Goal: Navigation & Orientation: Find specific page/section

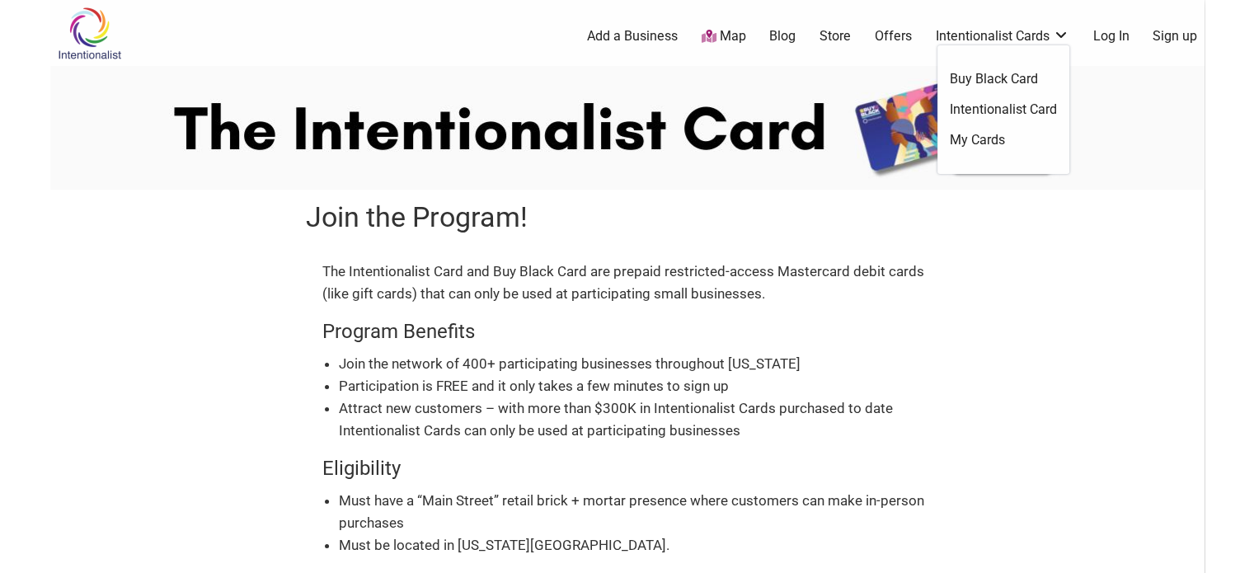
click at [1009, 110] on link "Intentionalist Card" at bounding box center [1003, 110] width 107 height 18
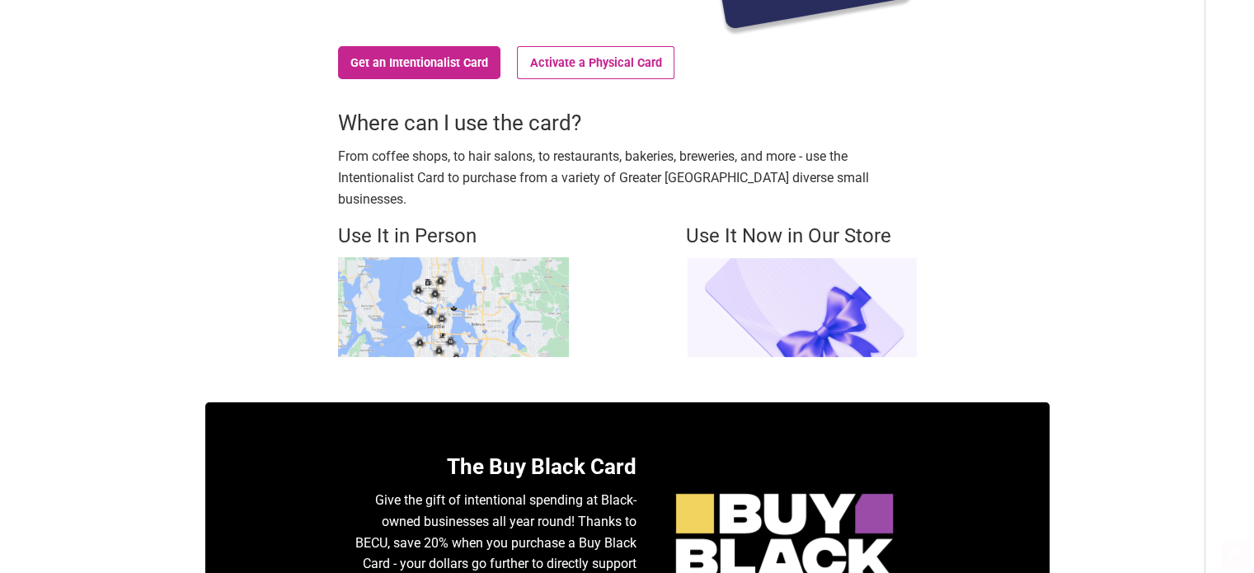
scroll to position [412, 0]
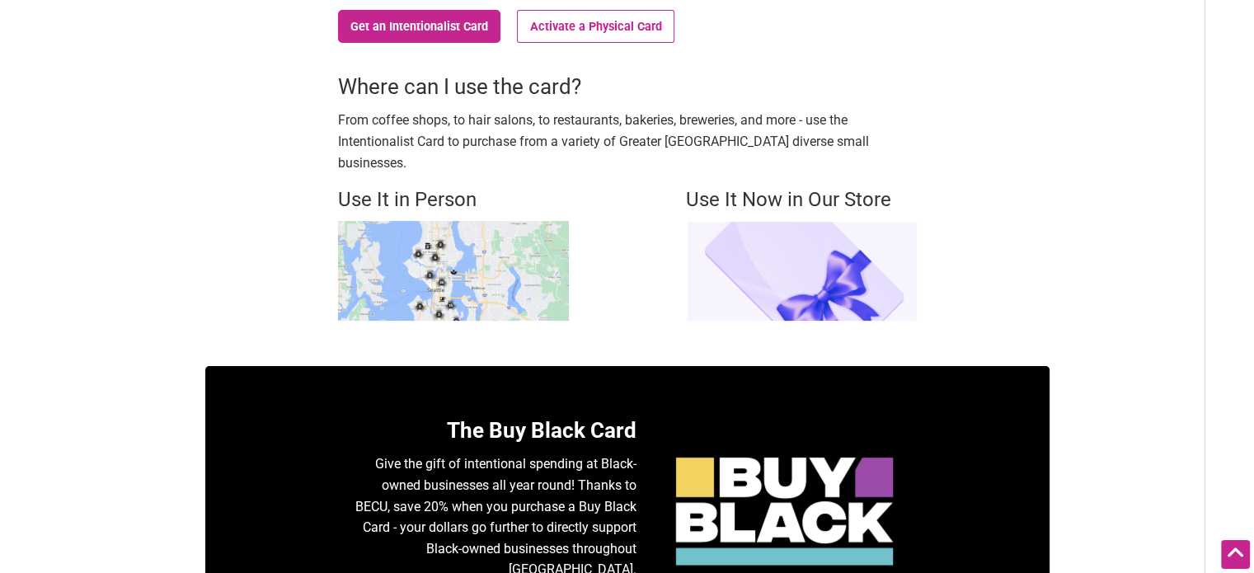
click at [429, 224] on img at bounding box center [453, 271] width 231 height 100
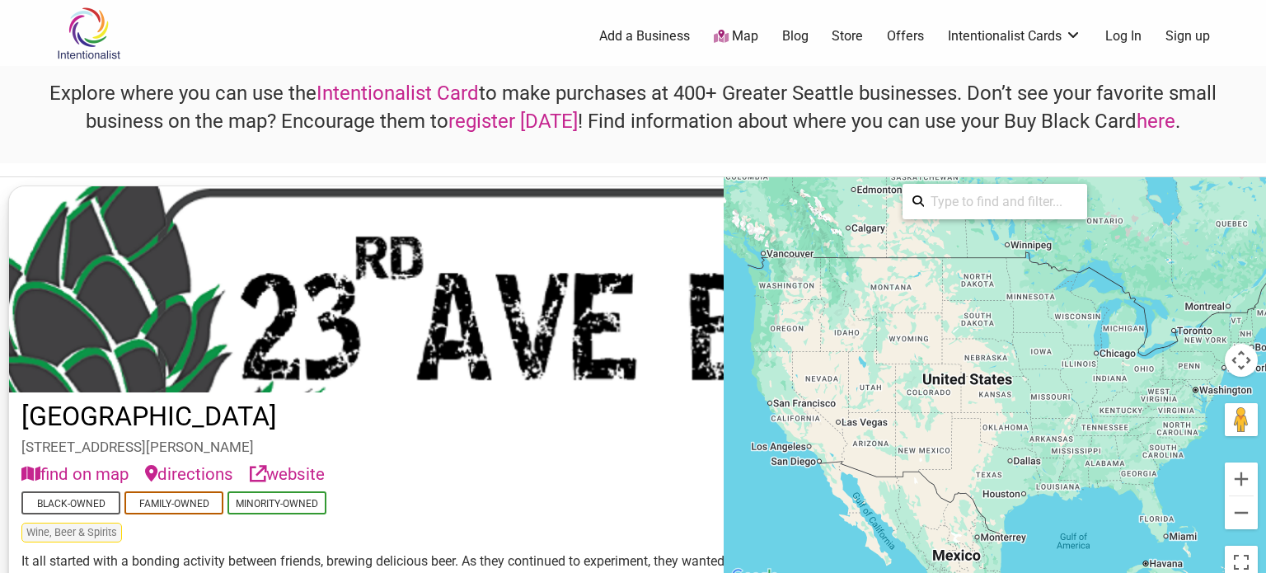
drag, startPoint x: 816, startPoint y: 230, endPoint x: 885, endPoint y: 264, distance: 76.3
click at [885, 264] on div at bounding box center [995, 382] width 543 height 410
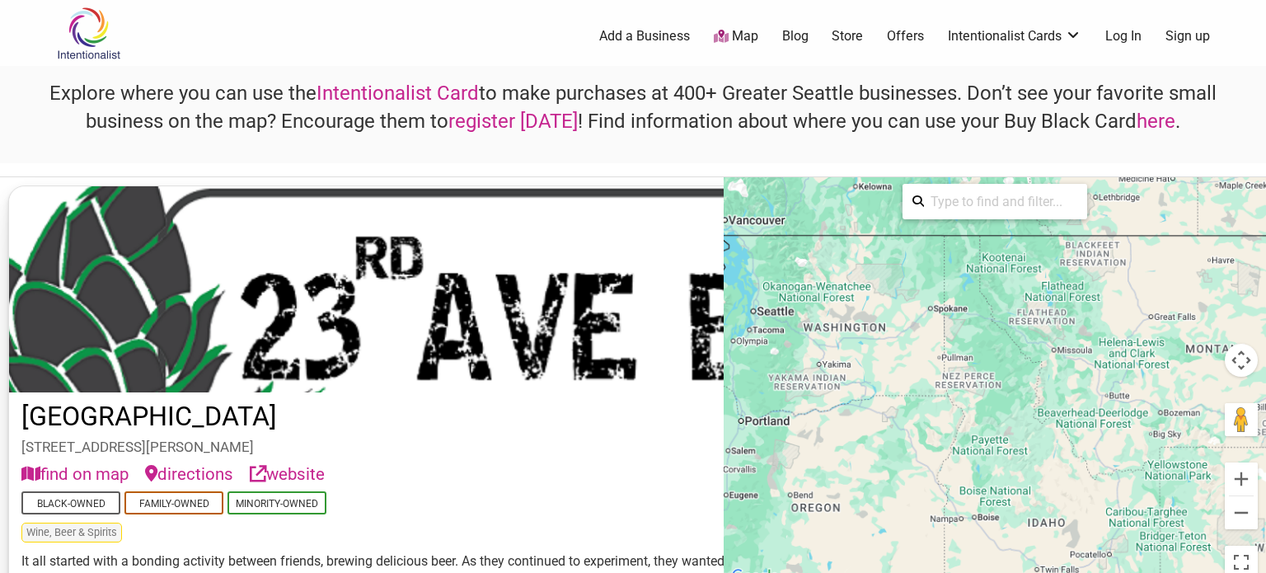
drag, startPoint x: 927, startPoint y: 320, endPoint x: 1020, endPoint y: 327, distance: 93.5
click at [1020, 326] on div at bounding box center [995, 382] width 543 height 410
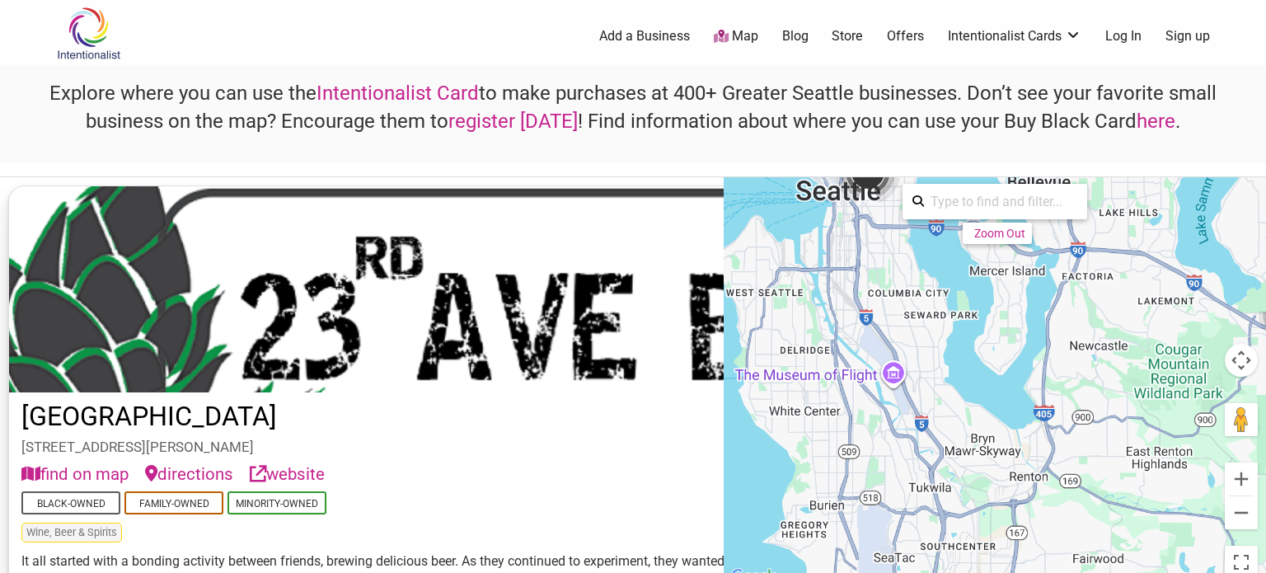
click at [801, 396] on div "To activate drag with keyboard, press Alt + Enter. Once in keyboard drag state,…" at bounding box center [995, 382] width 543 height 410
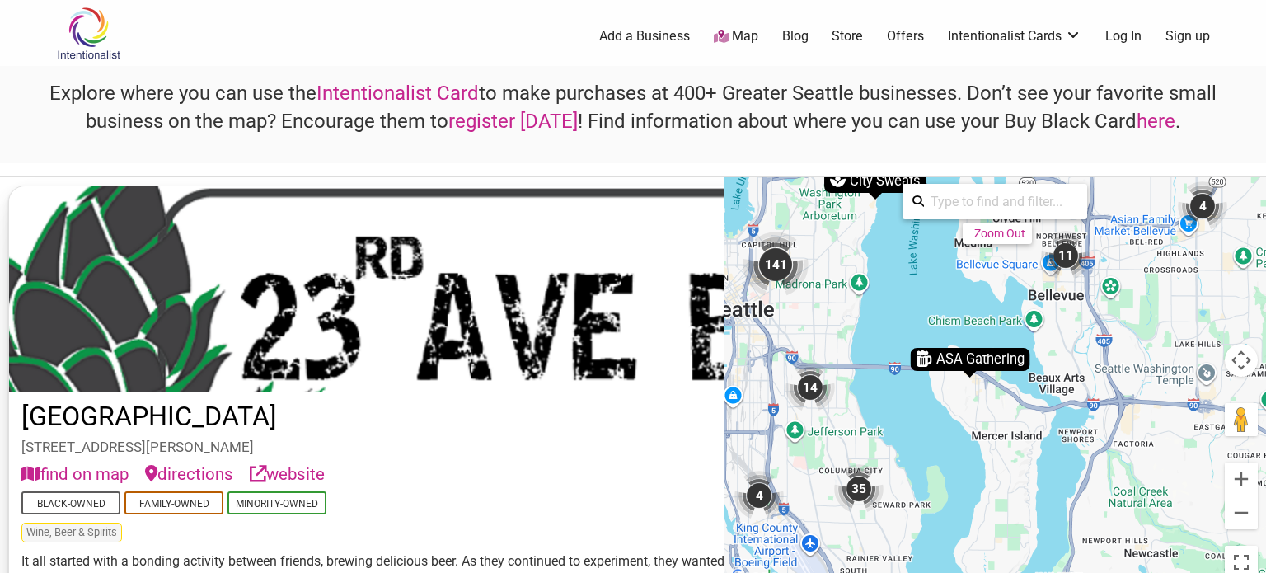
drag, startPoint x: 951, startPoint y: 302, endPoint x: 1003, endPoint y: 310, distance: 53.4
click at [1003, 310] on div "To activate drag with keyboard, press Alt + Enter. Once in keyboard drag state,…" at bounding box center [995, 382] width 543 height 410
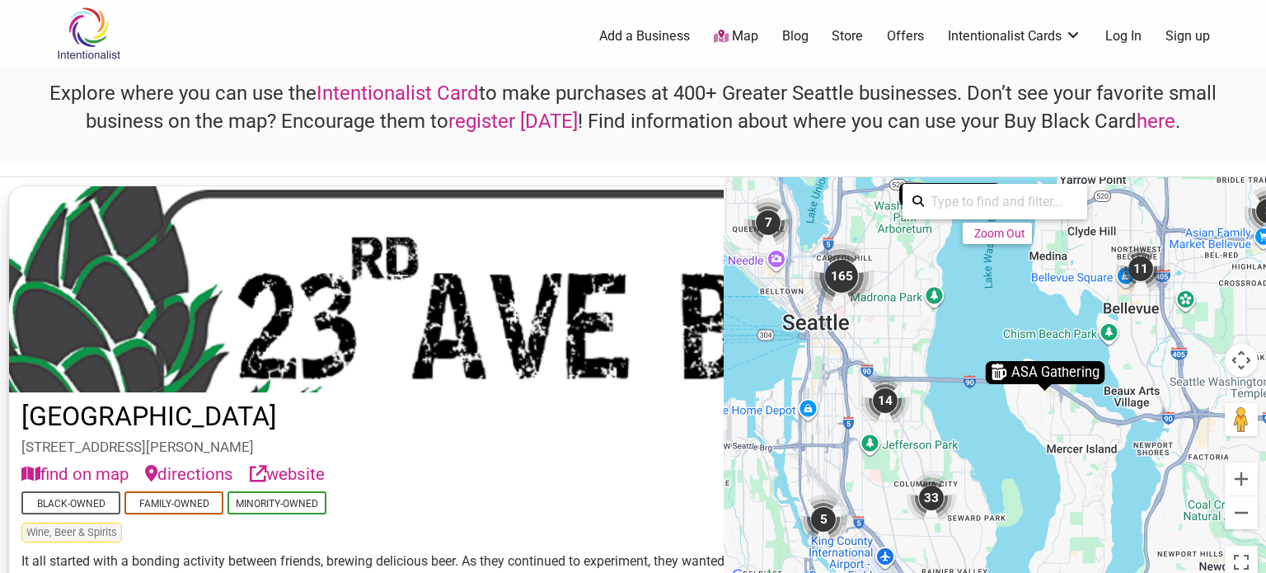
drag, startPoint x: 870, startPoint y: 346, endPoint x: 966, endPoint y: 372, distance: 99.8
click at [970, 372] on div "To activate drag with keyboard, press Alt + Enter. Once in keyboard drag state,…" at bounding box center [995, 382] width 543 height 410
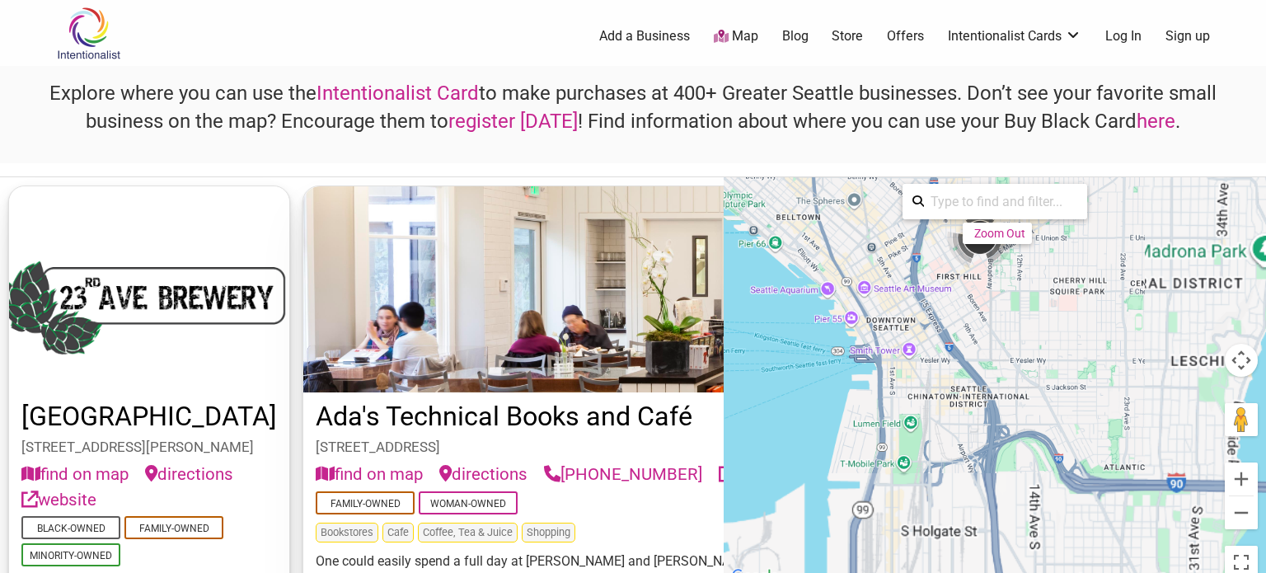
drag, startPoint x: 937, startPoint y: 390, endPoint x: 870, endPoint y: 299, distance: 112.6
click at [870, 299] on div "To activate drag with keyboard, press Alt + Enter. Once in keyboard drag state,…" at bounding box center [995, 382] width 543 height 410
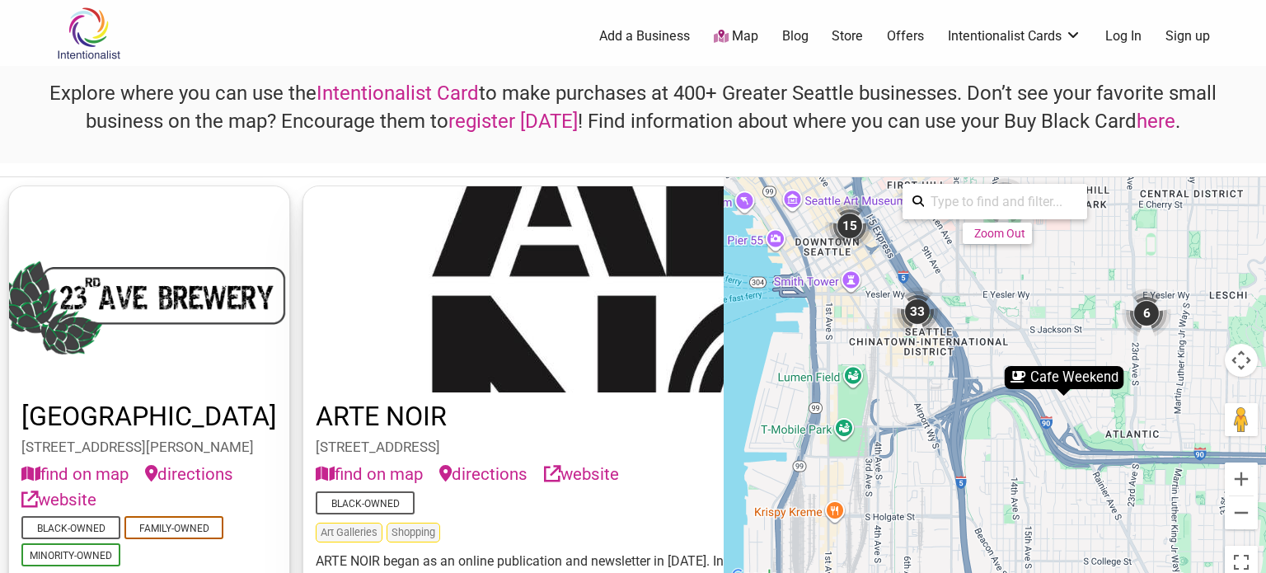
drag, startPoint x: 865, startPoint y: 358, endPoint x: 833, endPoint y: 298, distance: 67.5
click at [833, 298] on div "To activate drag with keyboard, press Alt + Enter. Once in keyboard drag state,…" at bounding box center [995, 382] width 543 height 410
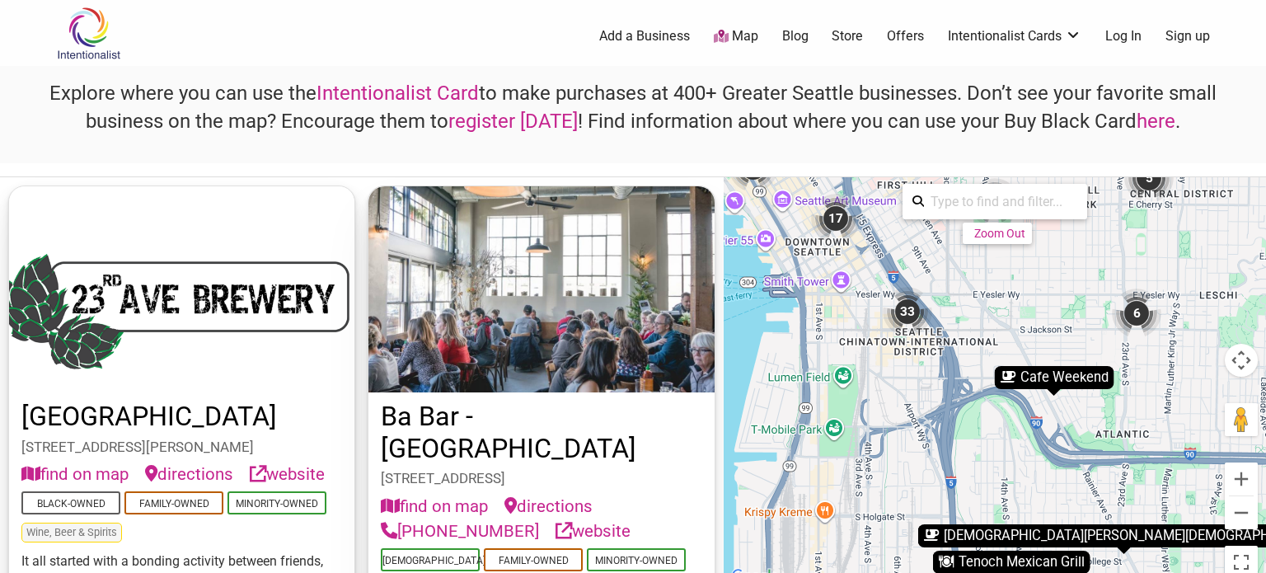
drag, startPoint x: 867, startPoint y: 350, endPoint x: 851, endPoint y: 351, distance: 16.5
click at [851, 351] on div "To activate drag with keyboard, press Alt + Enter. Once in keyboard drag state,…" at bounding box center [995, 382] width 543 height 410
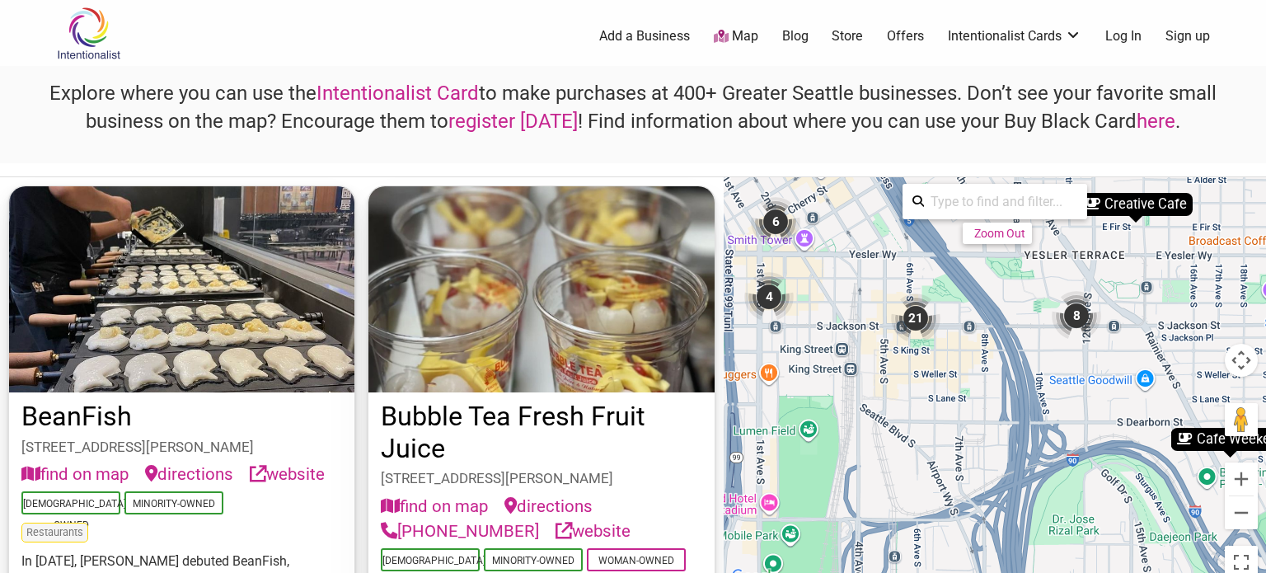
drag, startPoint x: 874, startPoint y: 339, endPoint x: 918, endPoint y: 340, distance: 43.7
click at [889, 350] on div "To activate drag with keyboard, press Alt + Enter. Once in keyboard drag state,…" at bounding box center [995, 382] width 543 height 410
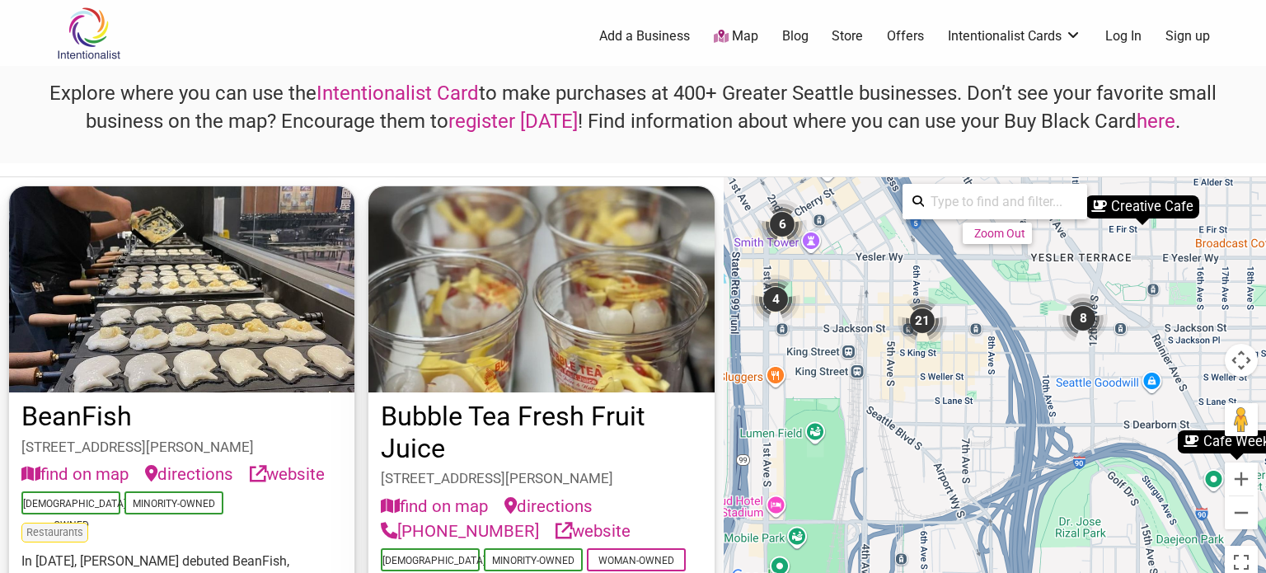
click at [918, 328] on div "21" at bounding box center [922, 320] width 49 height 49
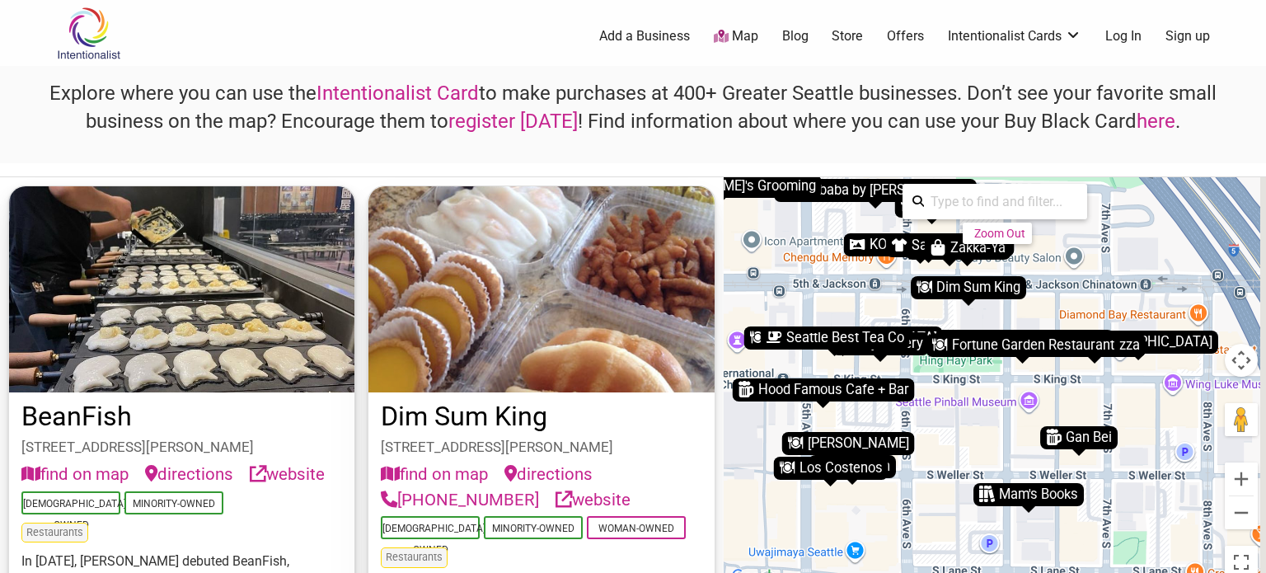
drag, startPoint x: 1045, startPoint y: 420, endPoint x: 968, endPoint y: 392, distance: 82.4
click at [970, 392] on div "To activate drag with keyboard, press Alt + Enter. Once in keyboard drag state,…" at bounding box center [995, 382] width 543 height 410
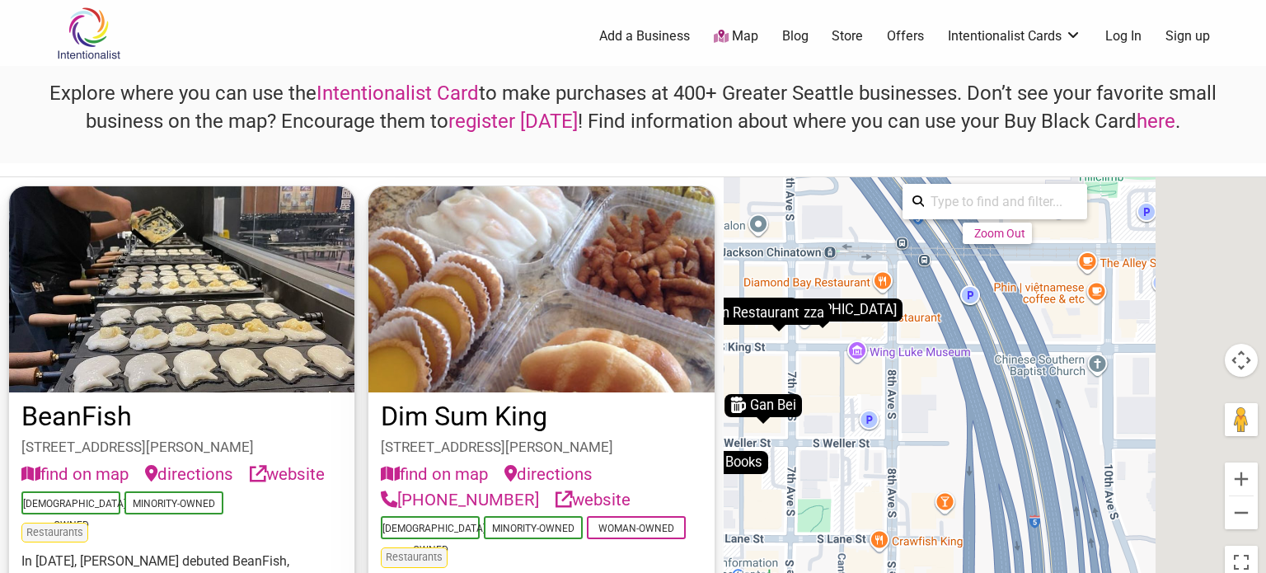
drag, startPoint x: 1162, startPoint y: 438, endPoint x: 820, endPoint y: 411, distance: 342.4
click at [820, 411] on div "To activate drag with keyboard, press Alt + Enter. Once in keyboard drag state,…" at bounding box center [995, 382] width 543 height 410
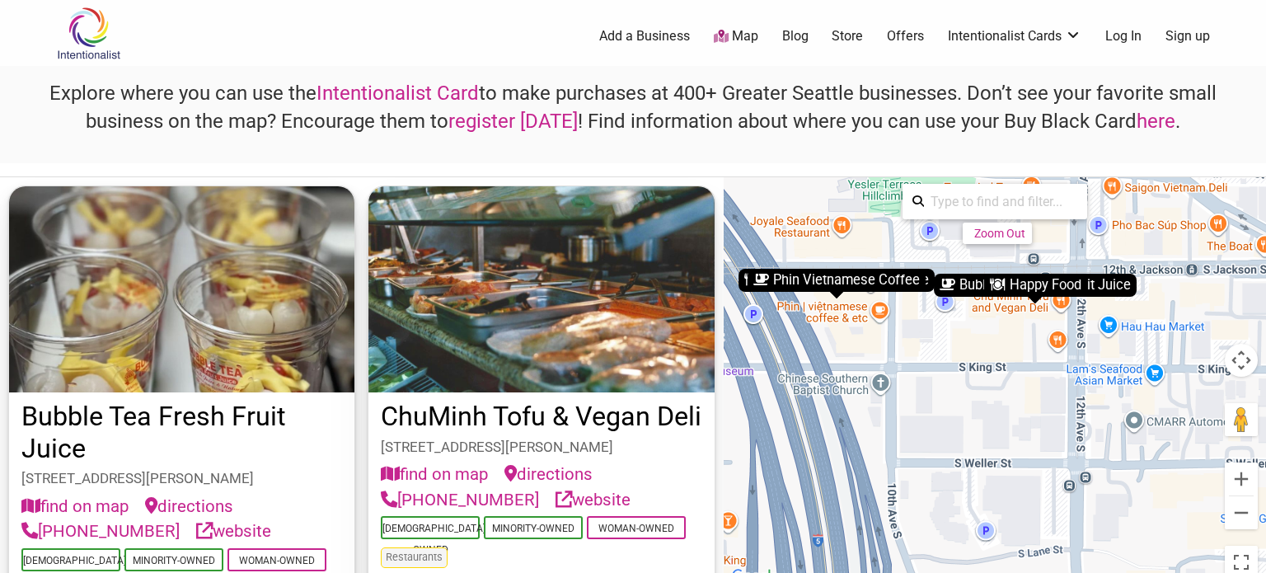
drag, startPoint x: 1029, startPoint y: 406, endPoint x: 879, endPoint y: 425, distance: 151.2
click at [878, 425] on div "To activate drag with keyboard, press Alt + Enter. Once in keyboard drag state,…" at bounding box center [995, 382] width 543 height 410
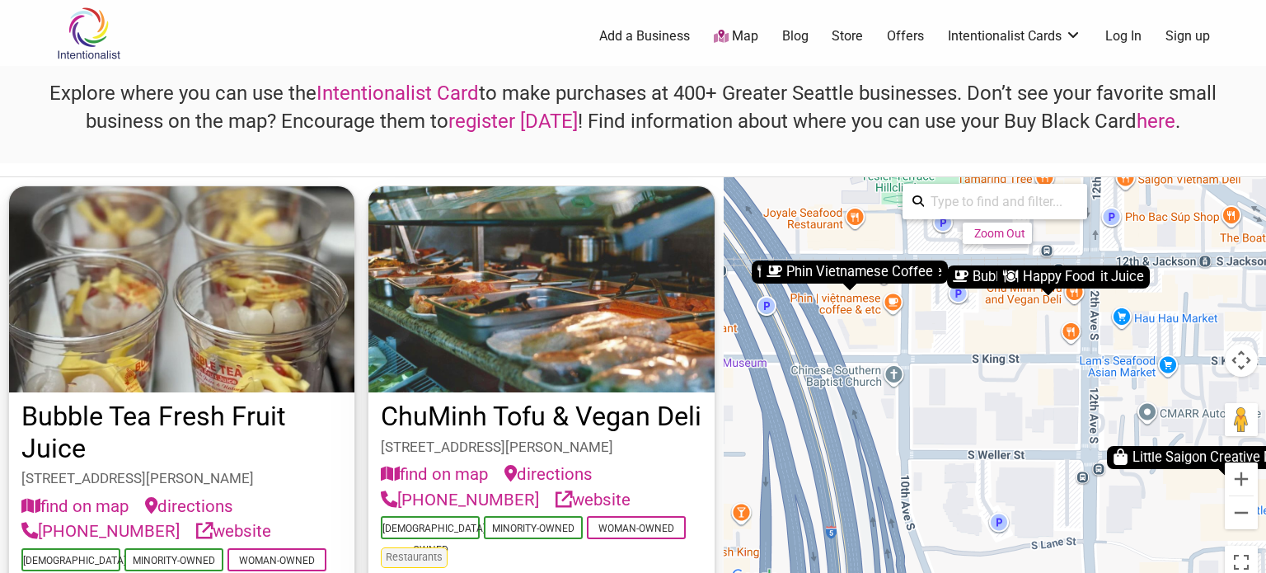
drag, startPoint x: 881, startPoint y: 422, endPoint x: 1186, endPoint y: 397, distance: 306.9
click at [1186, 397] on div "To activate drag with keyboard, press Alt + Enter. Once in keyboard drag state,…" at bounding box center [995, 382] width 543 height 410
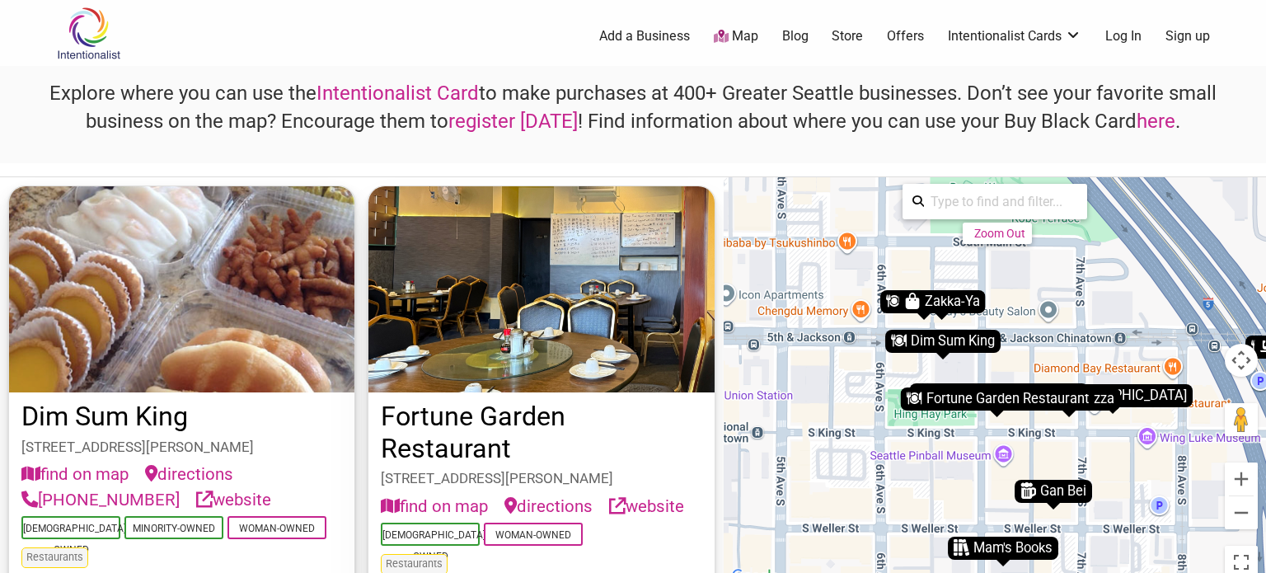
drag, startPoint x: 1020, startPoint y: 435, endPoint x: 1009, endPoint y: 484, distance: 50.6
click at [1009, 484] on div "To activate drag with keyboard, press Alt + Enter. Once in keyboard drag state,…" at bounding box center [995, 382] width 543 height 410
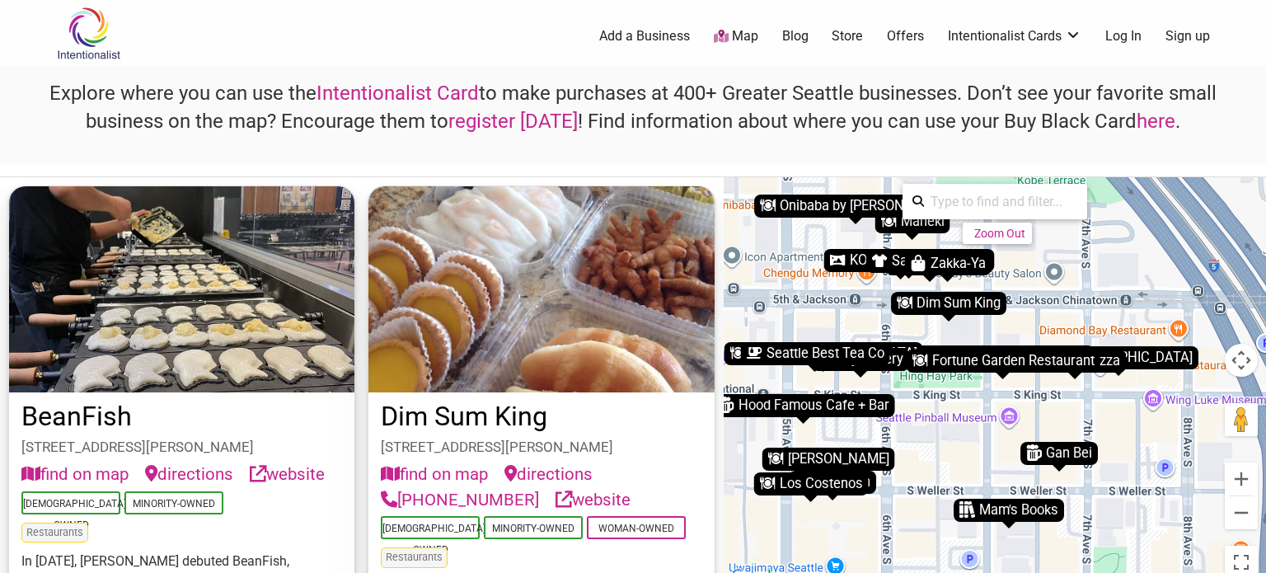
drag, startPoint x: 1002, startPoint y: 481, endPoint x: 1008, endPoint y: 439, distance: 42.4
click at [1008, 439] on div "To activate drag with keyboard, press Alt + Enter. Once in keyboard drag state,…" at bounding box center [995, 382] width 543 height 410
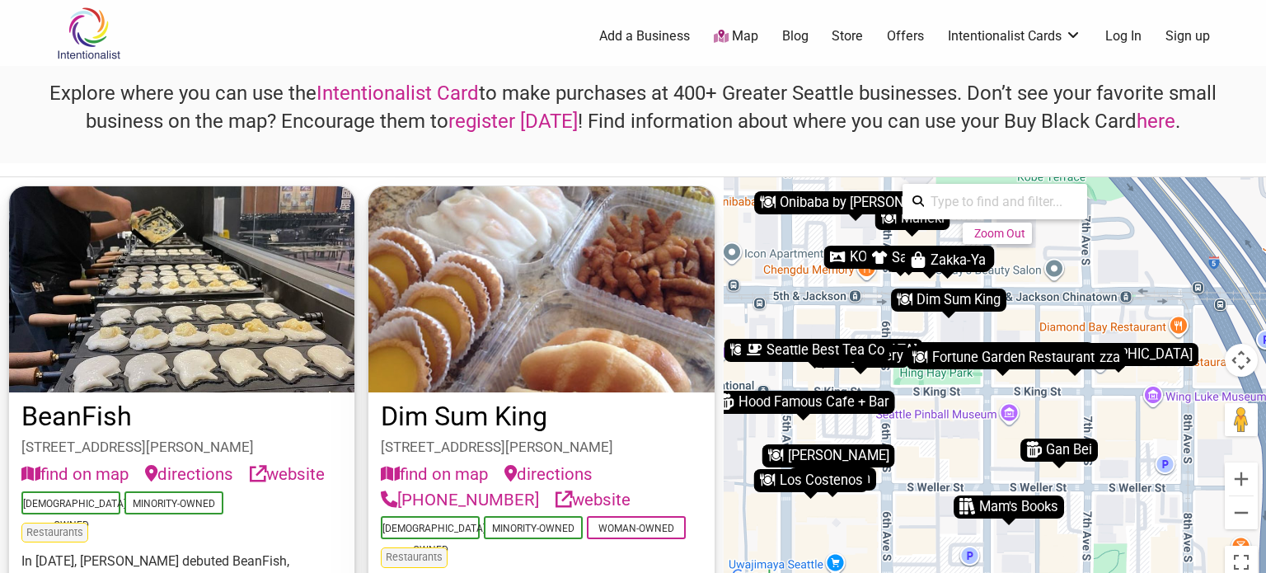
click at [1083, 363] on div "Fortune Garden Restaurant" at bounding box center [1003, 357] width 194 height 23
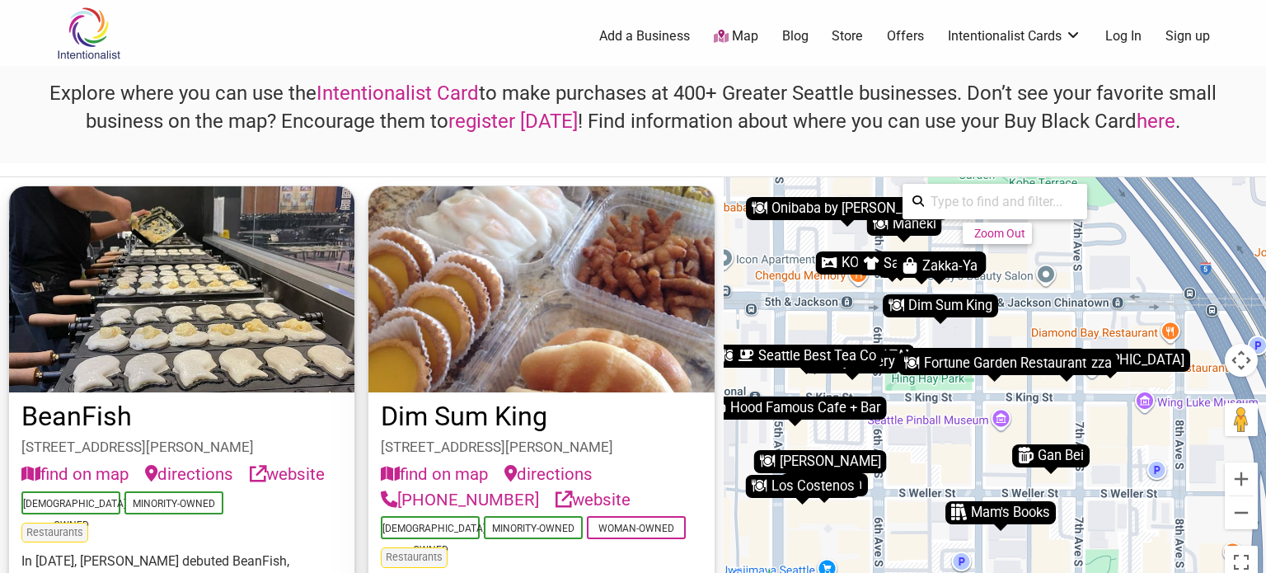
click at [1106, 363] on div "World Pizza" at bounding box center [1067, 363] width 102 height 23
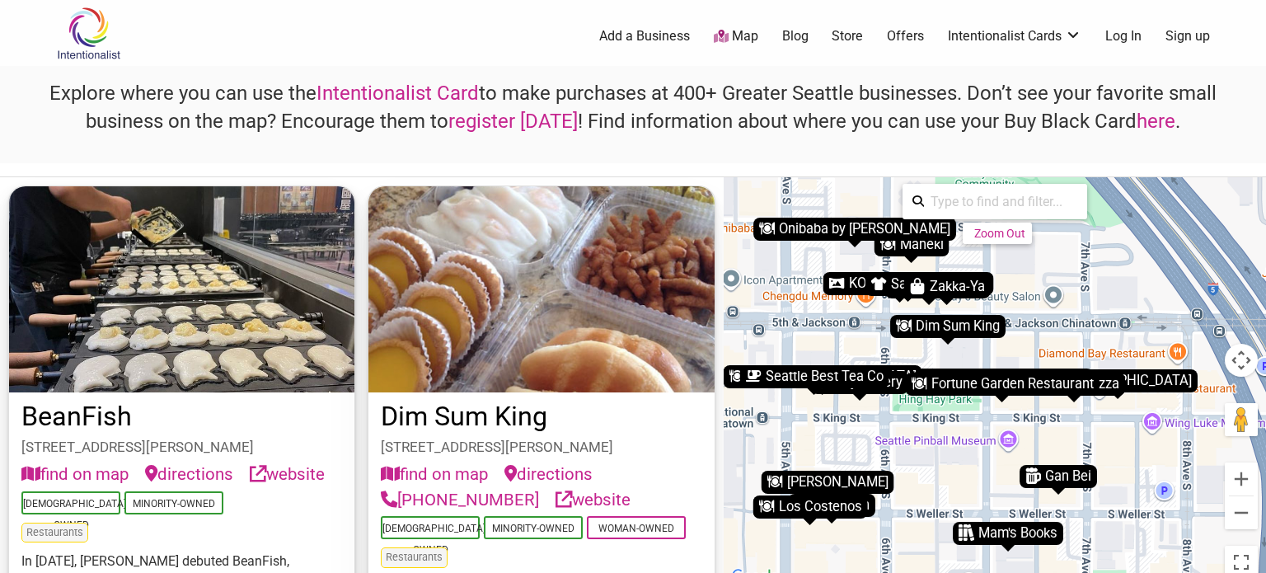
drag, startPoint x: 963, startPoint y: 435, endPoint x: 1042, endPoint y: 453, distance: 81.2
click at [1042, 453] on div "To activate drag with keyboard, press Alt + Enter. Once in keyboard drag state,…" at bounding box center [995, 382] width 543 height 410
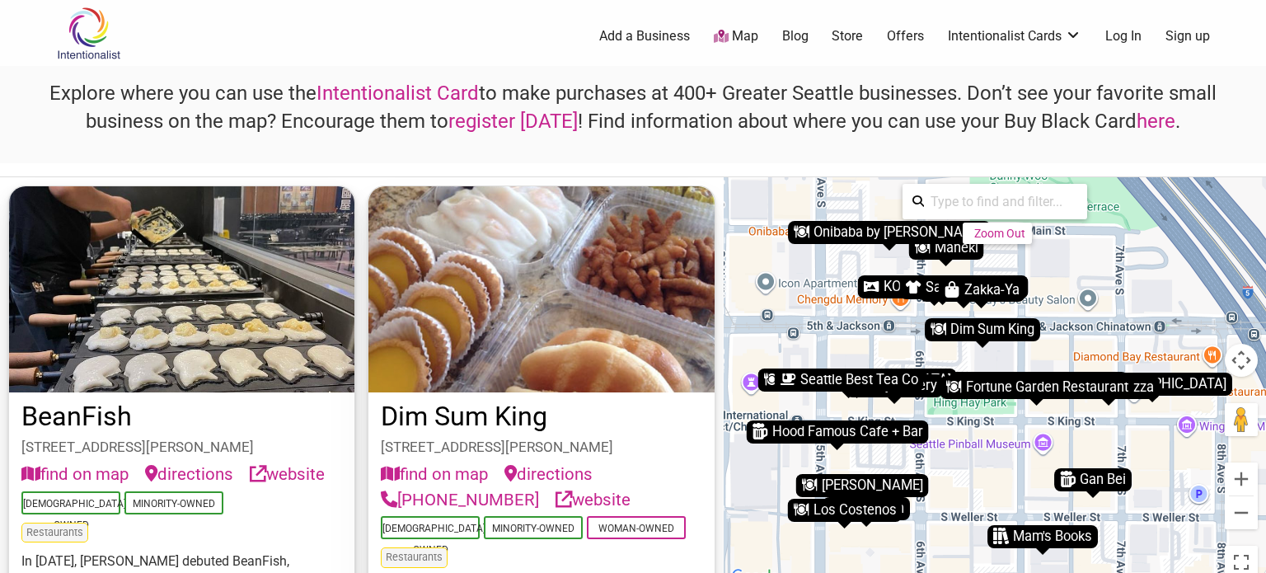
drag, startPoint x: 849, startPoint y: 349, endPoint x: 884, endPoint y: 350, distance: 34.7
click at [884, 350] on div "To activate drag with keyboard, press Alt + Enter. Once in keyboard drag state,…" at bounding box center [995, 382] width 543 height 410
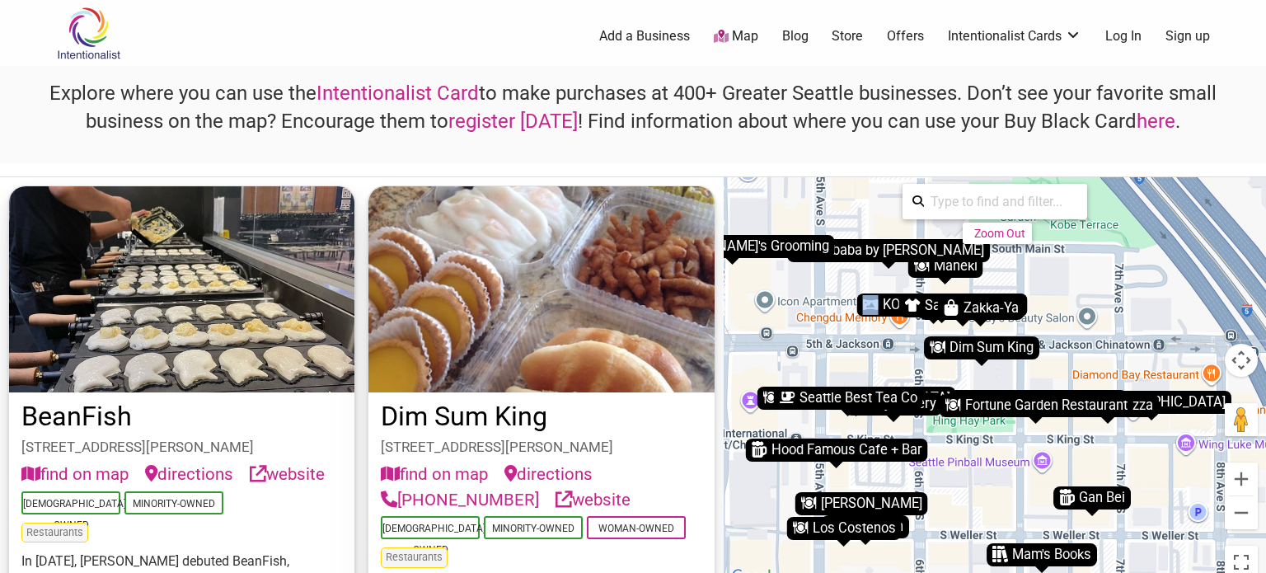
drag, startPoint x: 861, startPoint y: 303, endPoint x: 860, endPoint y: 325, distance: 22.3
click at [860, 325] on div "To navigate, press the arrow keys. To activate drag with keyboard, press Alt + …" at bounding box center [995, 382] width 543 height 410
